Goal: Communication & Community: Answer question/provide support

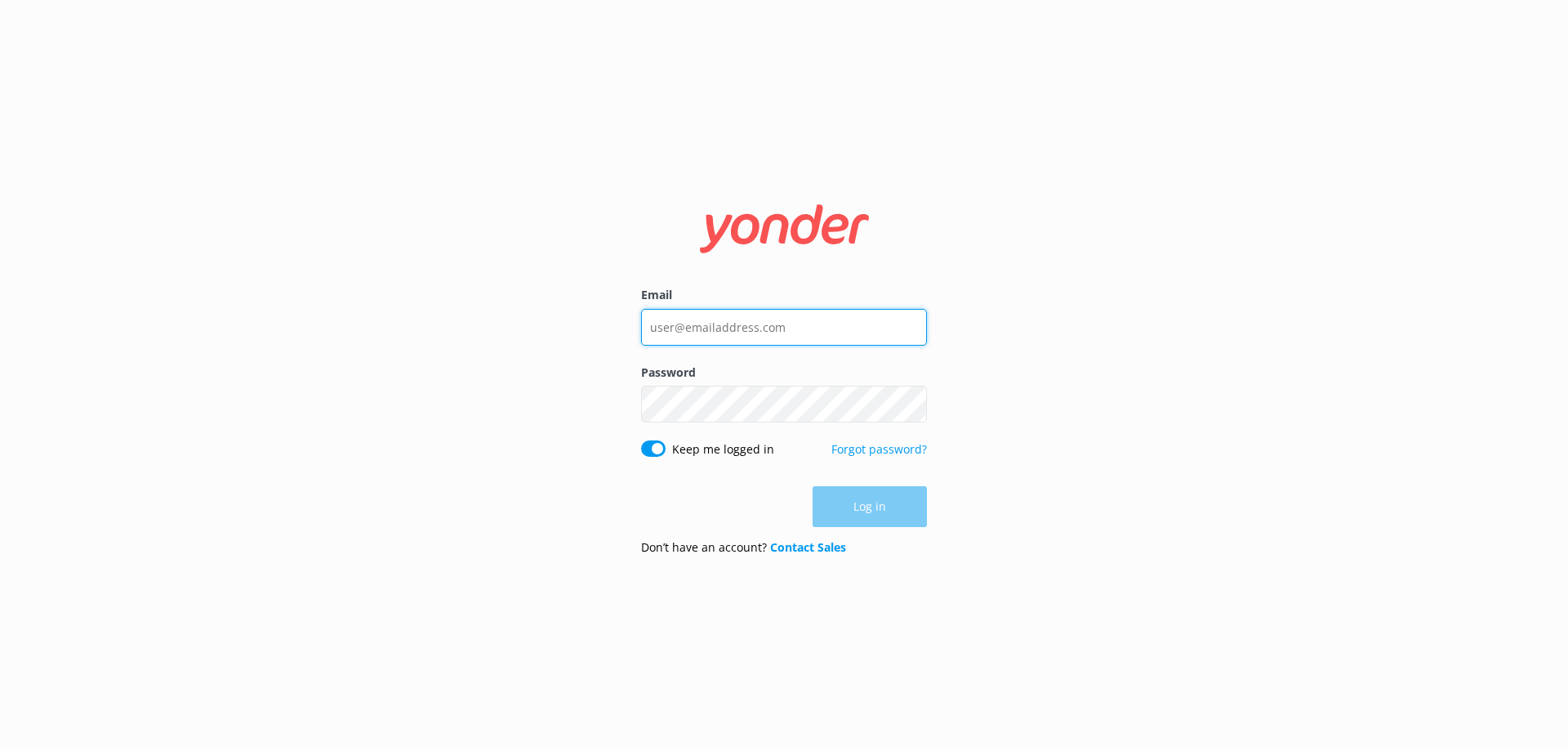
type input "[EMAIL_ADDRESS][DOMAIN_NAME]"
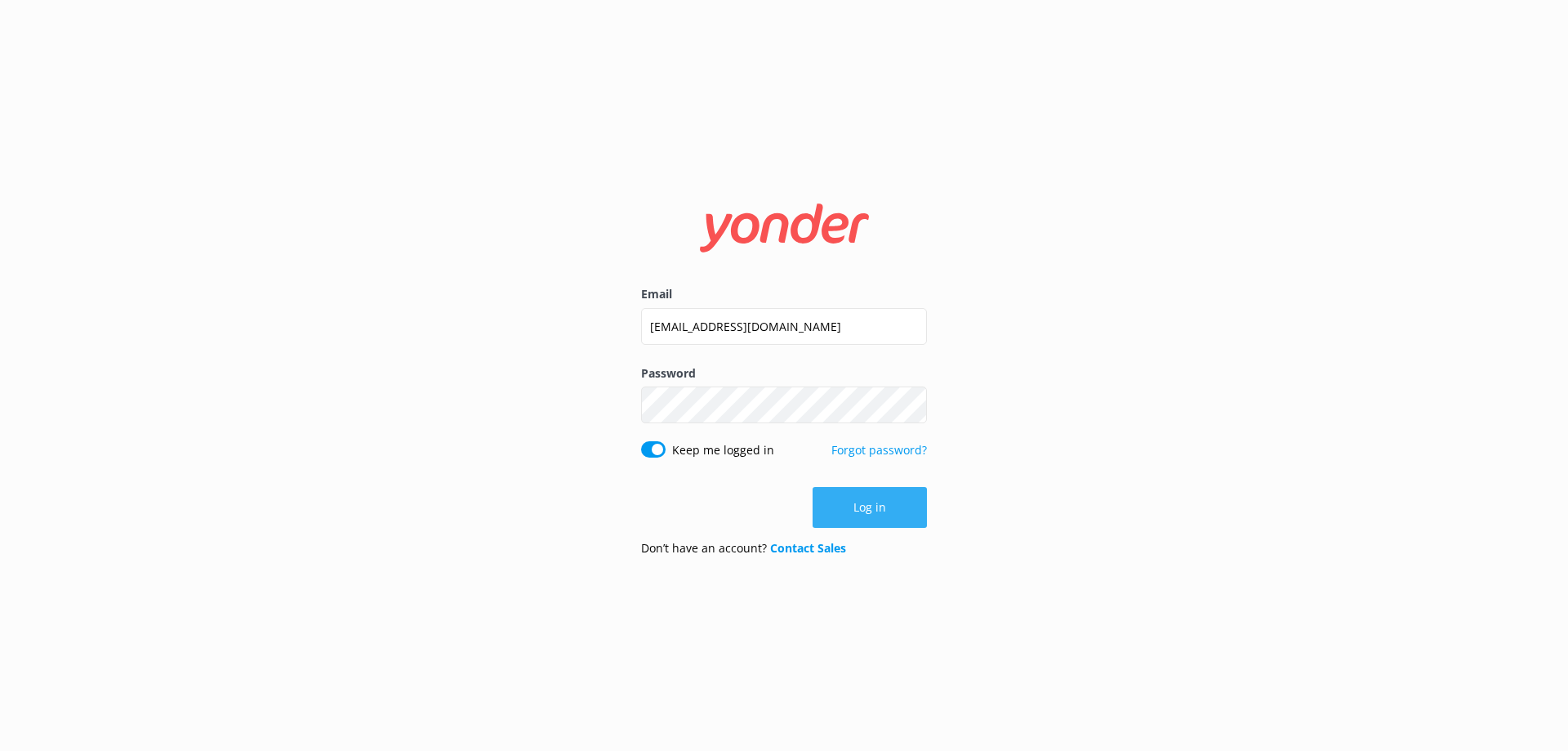
click at [865, 502] on button "Log in" at bounding box center [869, 507] width 114 height 41
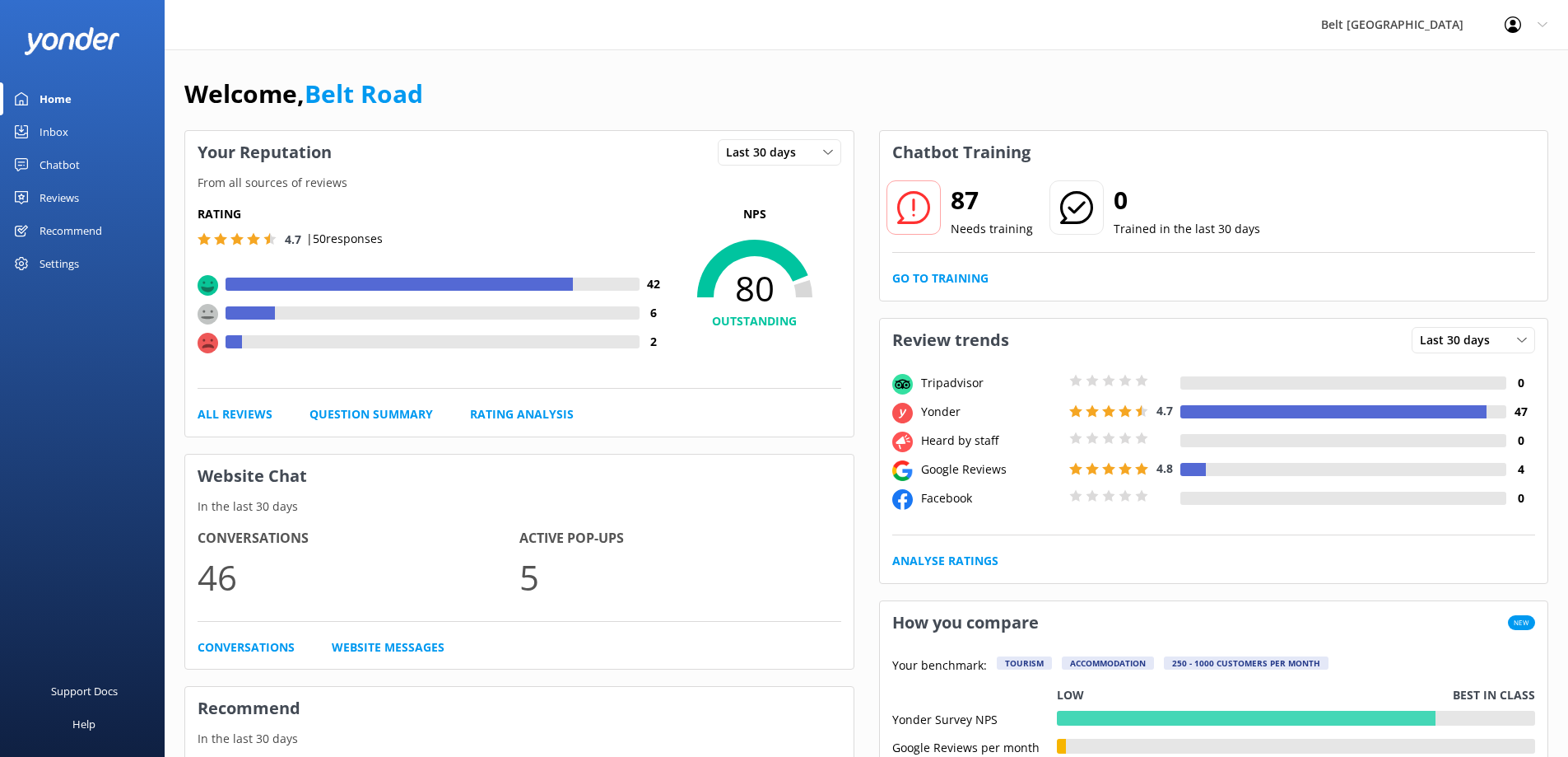
click at [65, 194] on div "Reviews" at bounding box center [59, 198] width 40 height 33
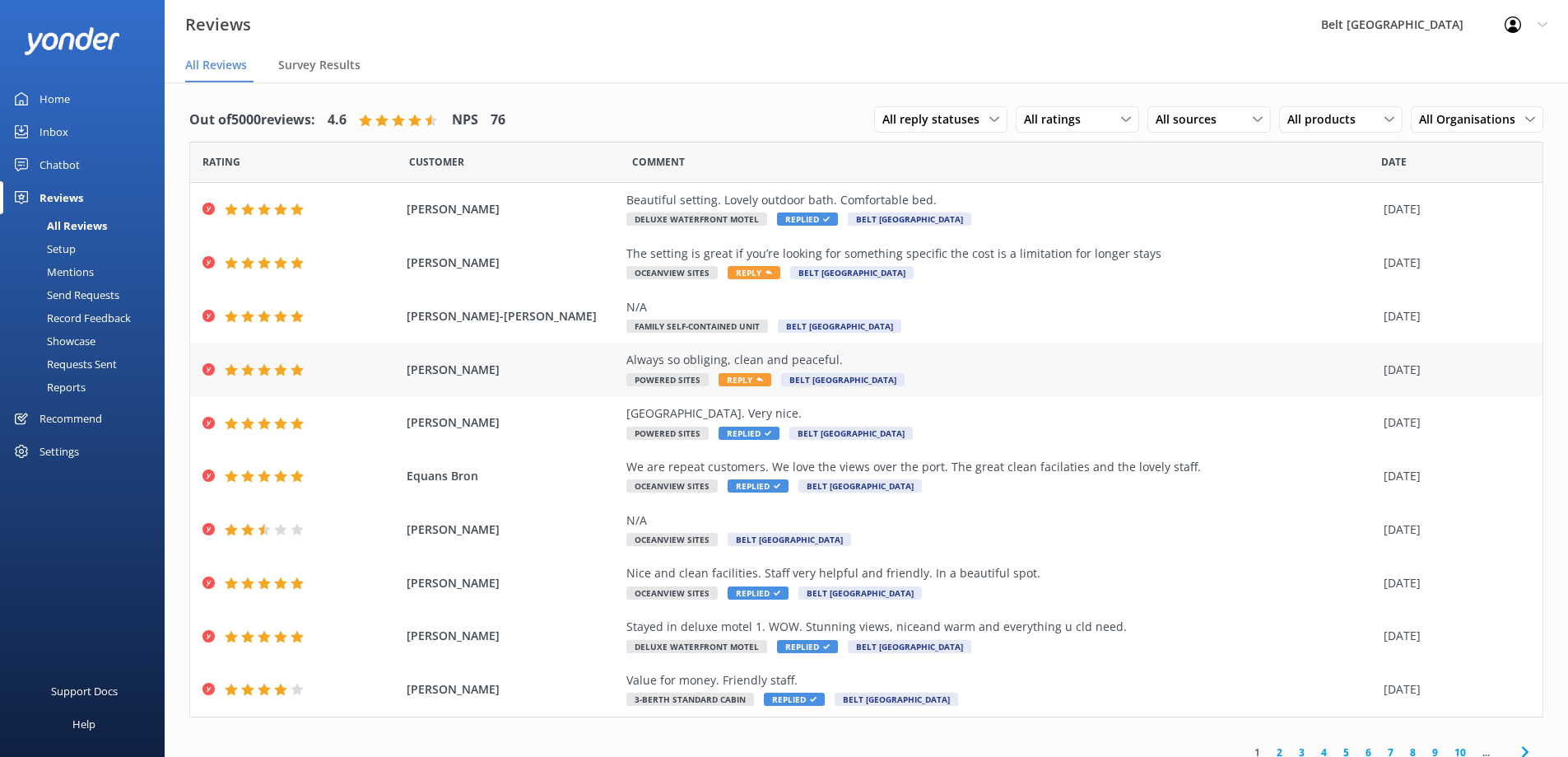
click at [736, 379] on span "Reply" at bounding box center [745, 380] width 53 height 14
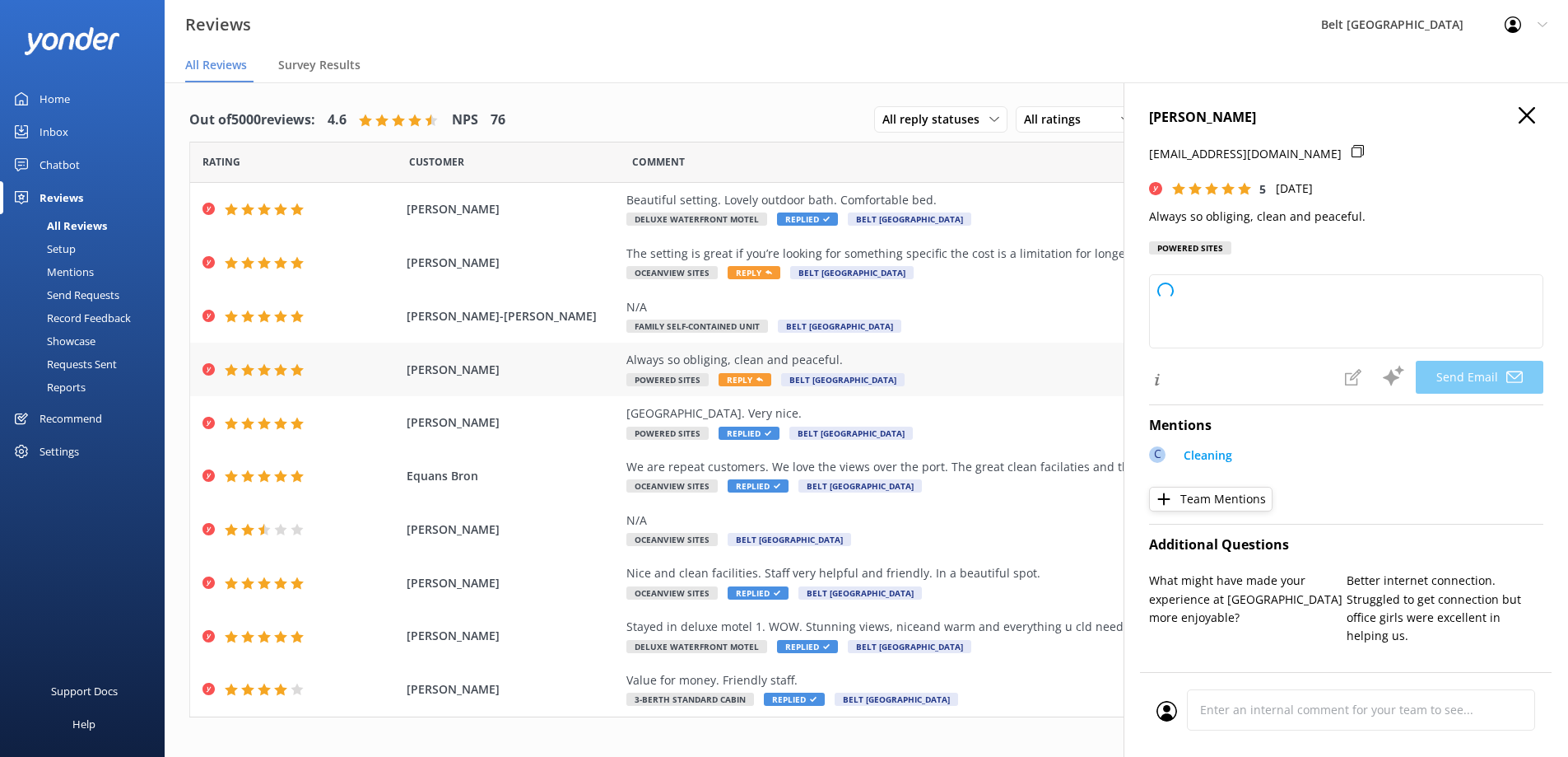
type textarea "Thank you so much, [PERSON_NAME]! We're delighted to hear you enjoy the cleanli…"
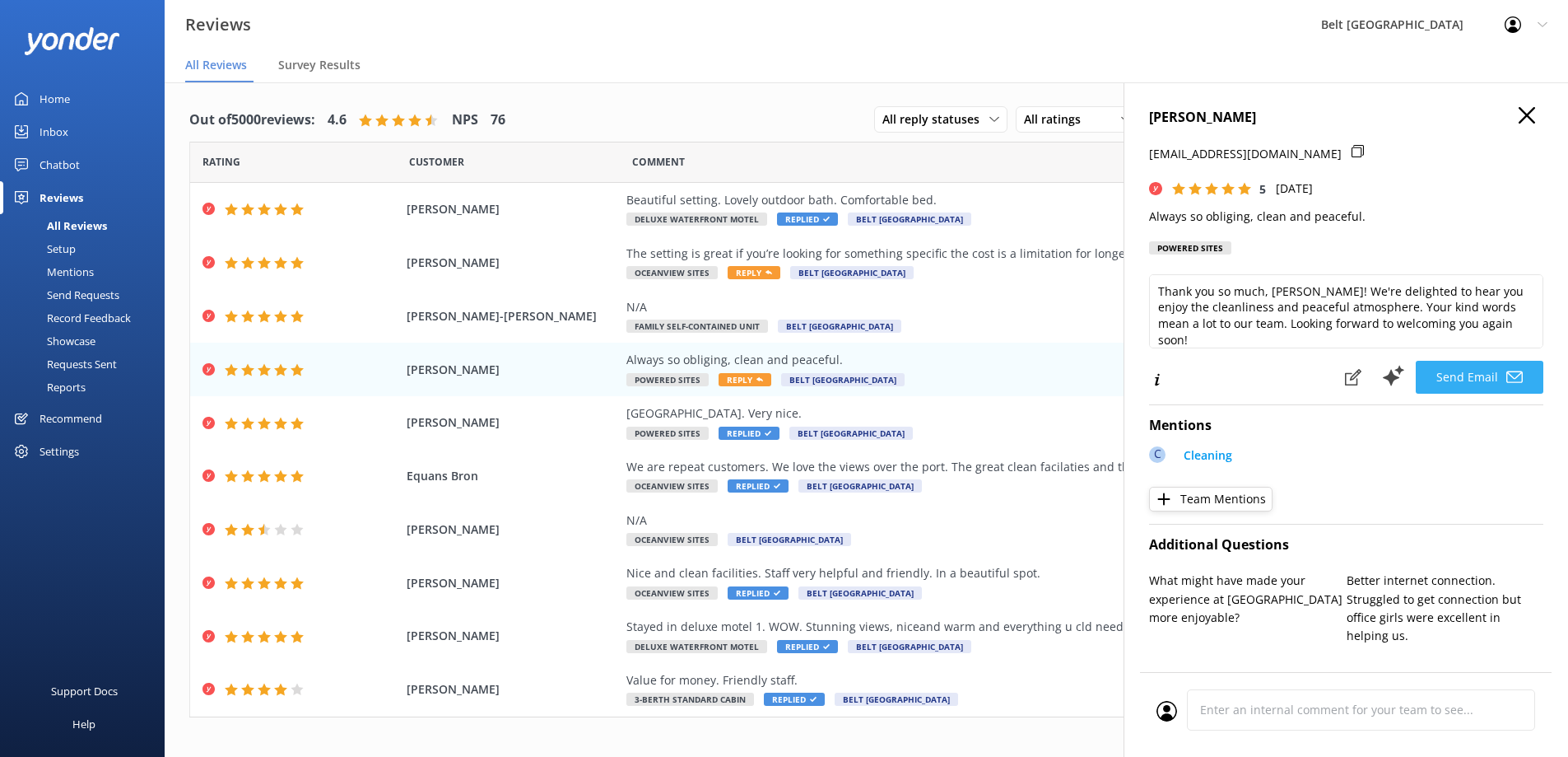
click at [1450, 375] on button "Send Email" at bounding box center [1480, 376] width 128 height 33
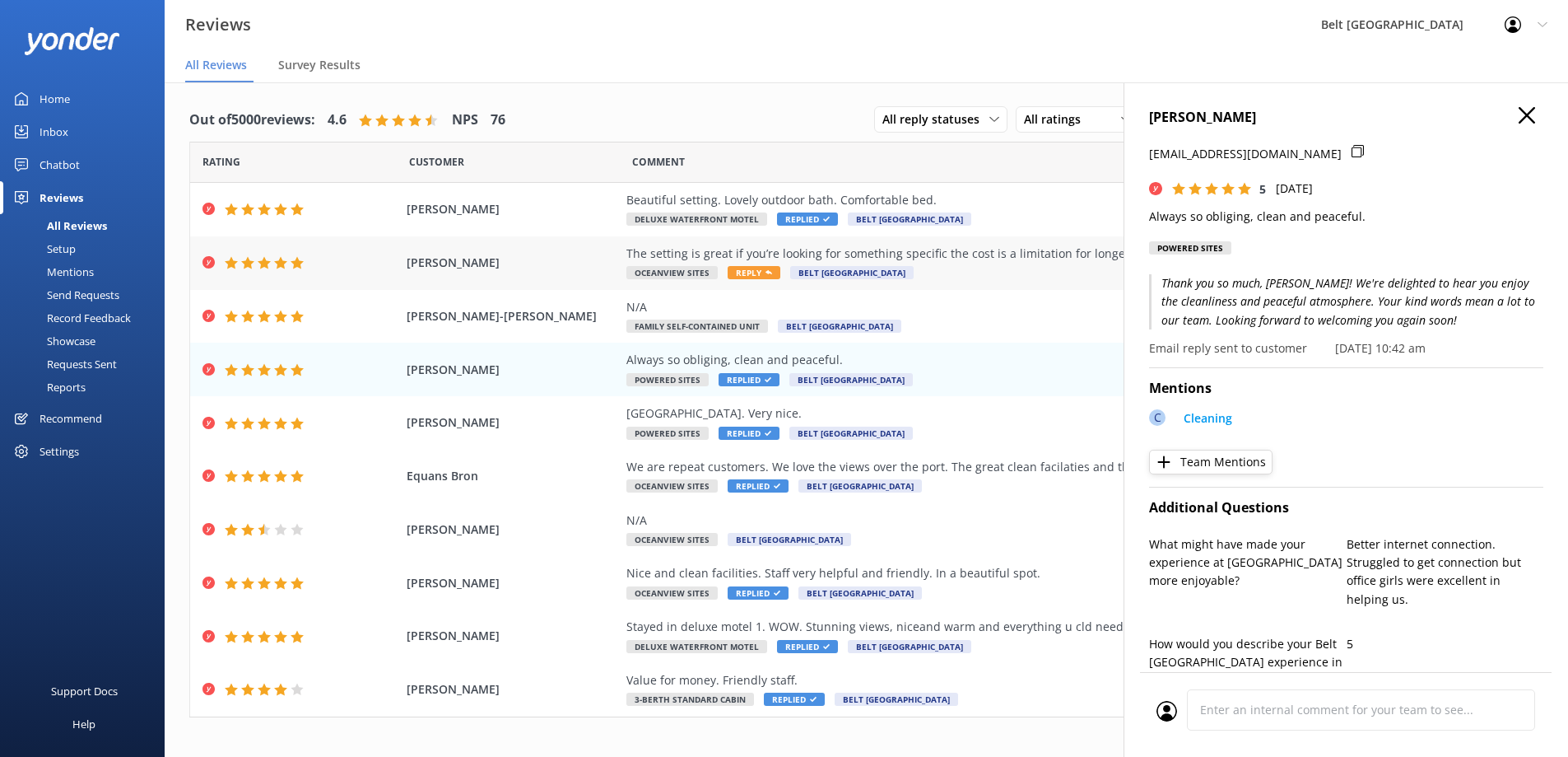
click at [731, 273] on span "Reply" at bounding box center [754, 273] width 53 height 14
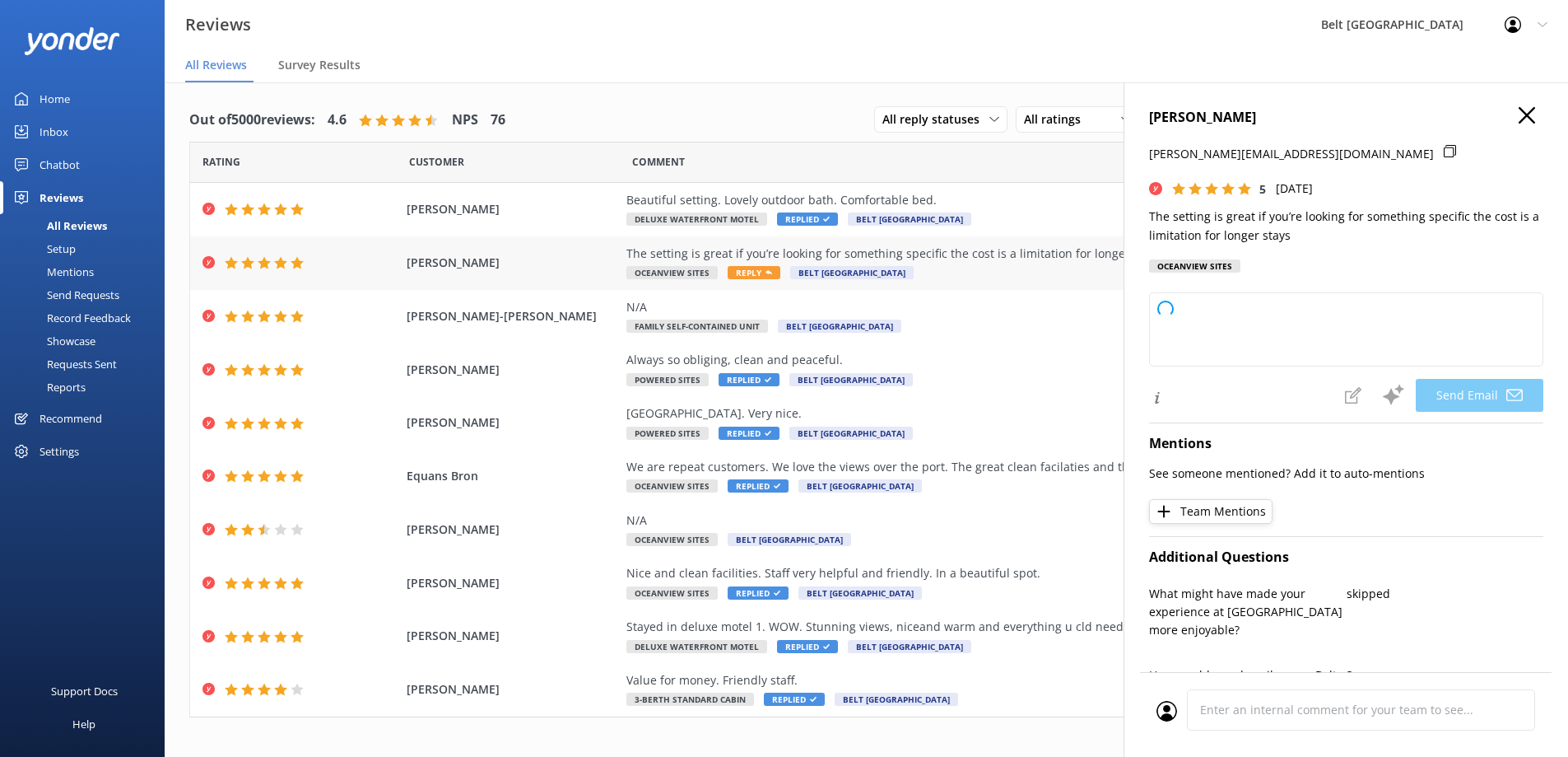
type textarea "Thank you so much for your feedback, [PERSON_NAME]! We're glad you enjoyed the …"
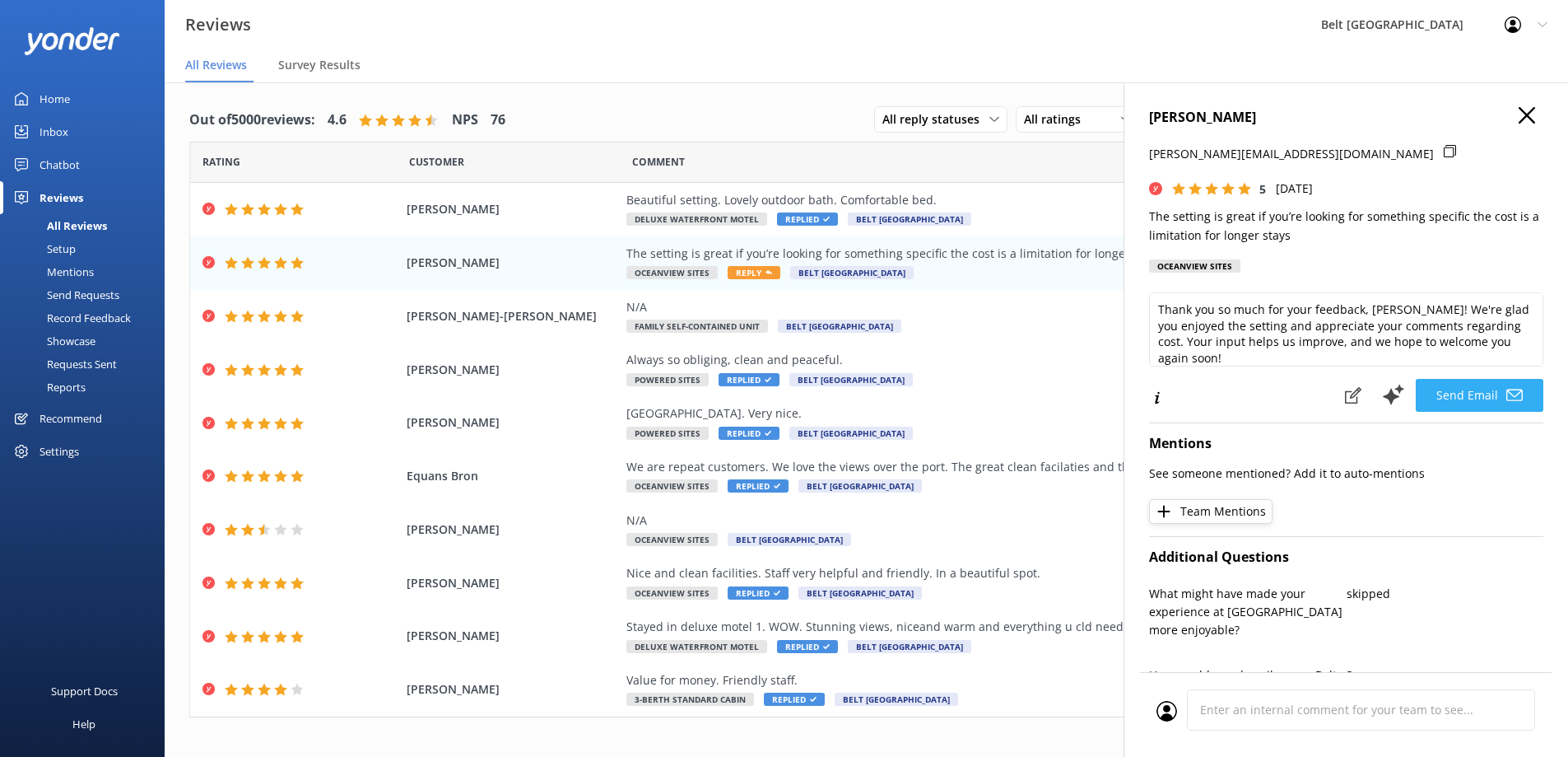
click at [1447, 397] on button "Send Email" at bounding box center [1480, 395] width 128 height 33
